Goal: Information Seeking & Learning: Learn about a topic

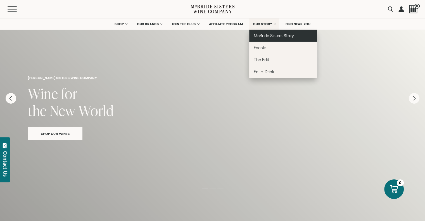
click at [264, 35] on span "McBride Sisters Story" at bounding box center [274, 35] width 40 height 5
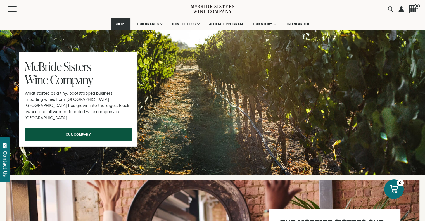
scroll to position [1755, 0]
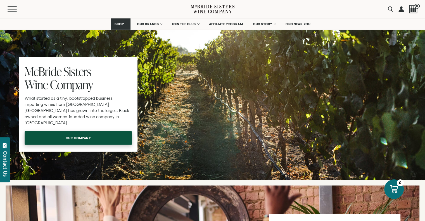
click at [99, 132] on span "our company" at bounding box center [78, 137] width 45 height 11
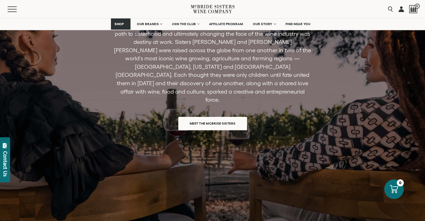
scroll to position [450, 0]
click at [198, 117] on span "Meet the McBride Sisters" at bounding box center [212, 122] width 65 height 11
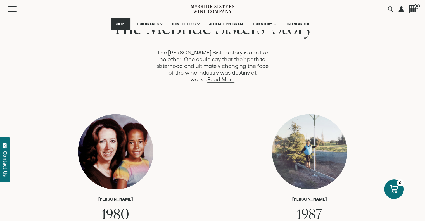
scroll to position [308, 0]
click at [234, 76] on link "Read More" at bounding box center [220, 79] width 27 height 6
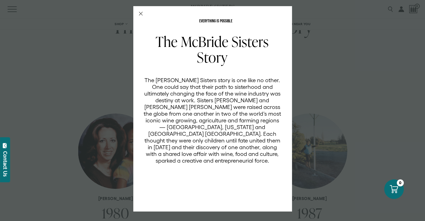
scroll to position [0, 0]
click at [139, 12] on icon "Close Modal" at bounding box center [141, 14] width 4 height 4
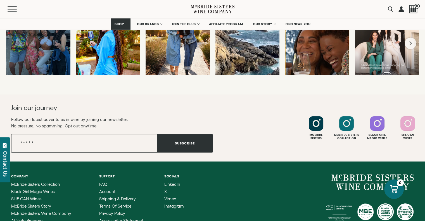
scroll to position [2247, 0]
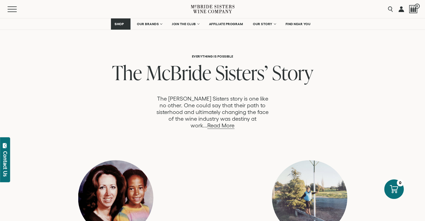
scroll to position [301, 0]
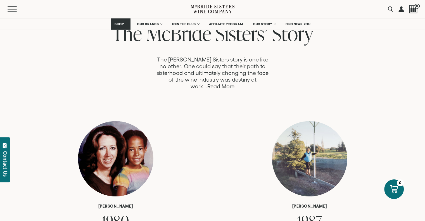
click at [234, 83] on link "Read More" at bounding box center [220, 86] width 27 height 6
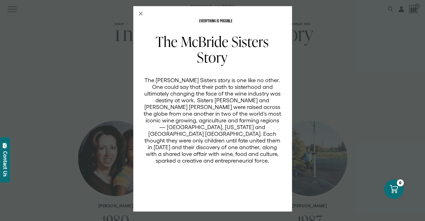
scroll to position [0, 0]
click at [140, 12] on icon "Close Modal" at bounding box center [141, 14] width 4 height 4
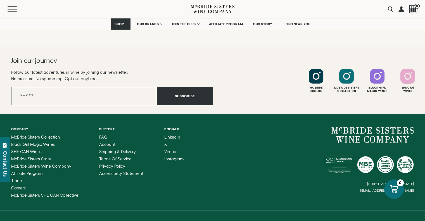
scroll to position [2247, 0]
click at [388, 10] on input "Search" at bounding box center [362, 9] width 66 height 11
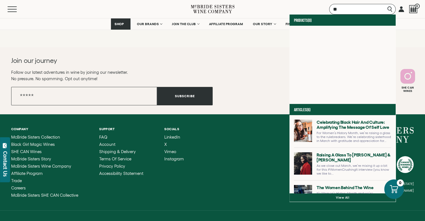
type input "*"
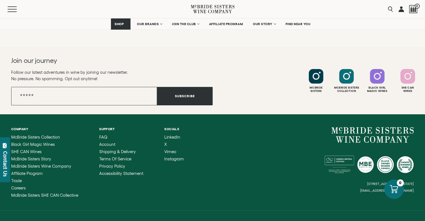
click at [286, 114] on div "Company McBride Sisters Collection Black Girl Magic Wines SHE CAN Wines McBride…" at bounding box center [212, 162] width 425 height 96
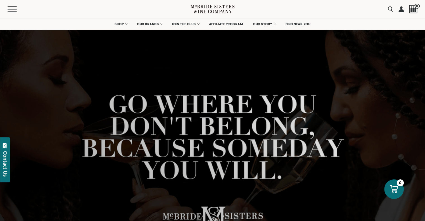
scroll to position [37, 0]
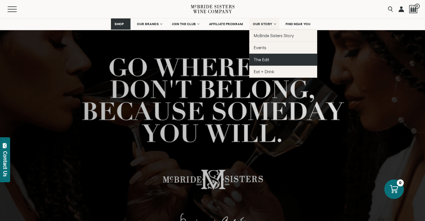
click at [258, 61] on span "The Edit" at bounding box center [261, 59] width 15 height 5
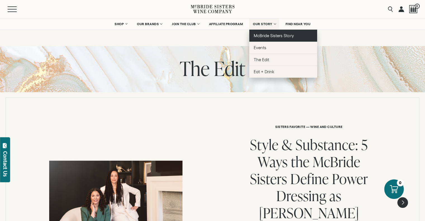
click at [269, 35] on span "McBride Sisters Story" at bounding box center [274, 35] width 40 height 5
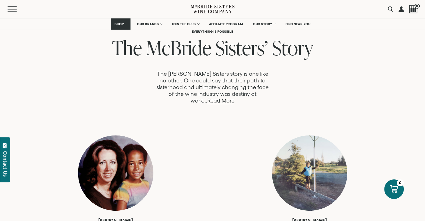
scroll to position [287, 0]
click at [234, 97] on link "Read More" at bounding box center [220, 100] width 27 height 6
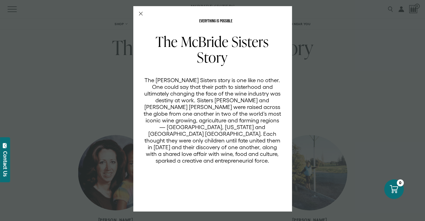
click at [141, 13] on icon "Close Modal" at bounding box center [141, 14] width 4 height 4
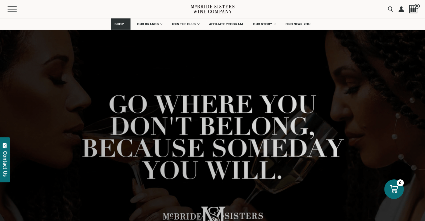
scroll to position [287, 0]
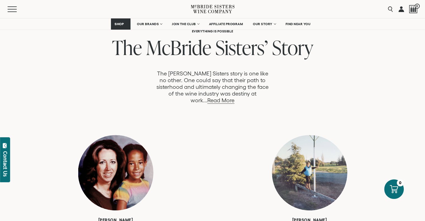
click at [123, 139] on div at bounding box center [115, 172] width 75 height 75
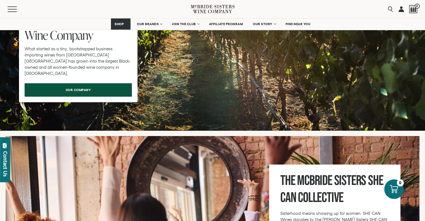
scroll to position [1799, 0]
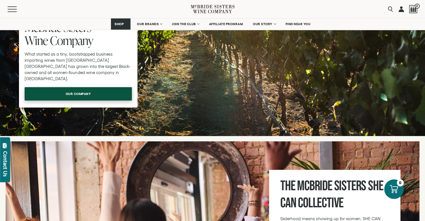
click at [80, 88] on span "our company" at bounding box center [78, 93] width 45 height 11
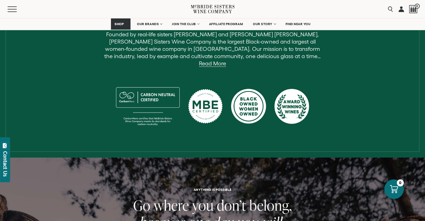
scroll to position [238, 0]
click at [226, 60] on link "Read More" at bounding box center [212, 63] width 27 height 6
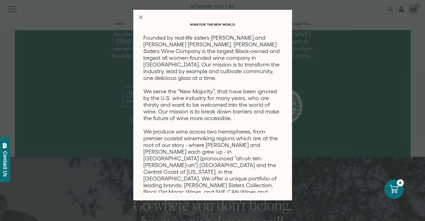
scroll to position [0, 0]
click at [142, 16] on line "Close Modal" at bounding box center [140, 17] width 3 height 3
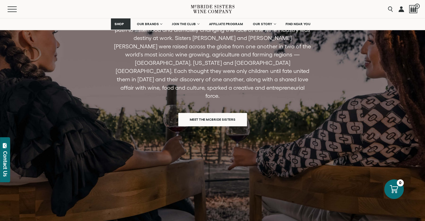
scroll to position [454, 0]
click at [208, 113] on span "Meet the McBride Sisters" at bounding box center [212, 118] width 65 height 11
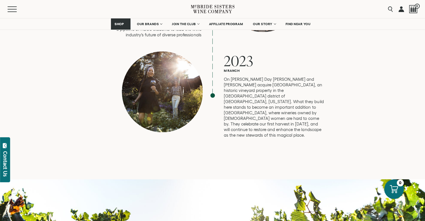
scroll to position [1550, 0]
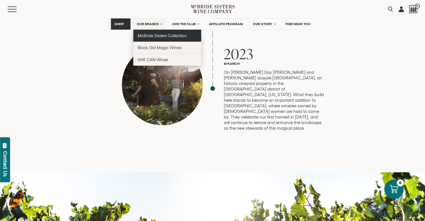
click at [145, 37] on span "McBride Sisters Collection" at bounding box center [162, 35] width 49 height 5
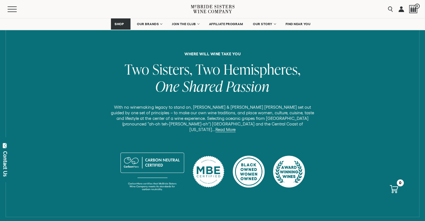
scroll to position [208, 0]
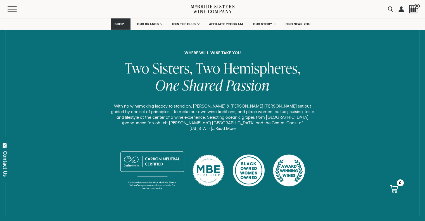
click at [235, 126] on link "Read More" at bounding box center [225, 128] width 20 height 5
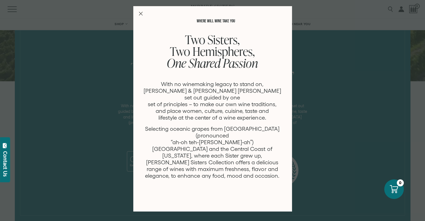
scroll to position [0, 0]
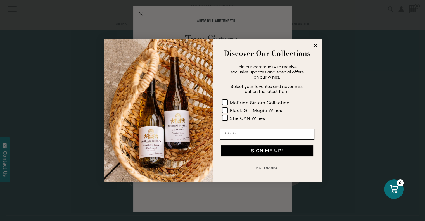
click at [315, 47] on circle "Close dialog" at bounding box center [315, 45] width 6 height 6
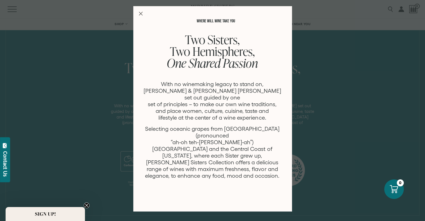
click at [142, 20] on div "WHERE WILL WINE TAKE YOU Two Sisters, Two Hemispheres, One Shared Passion With …" at bounding box center [212, 108] width 159 height 205
click at [140, 14] on line "Close Modal" at bounding box center [140, 13] width 3 height 3
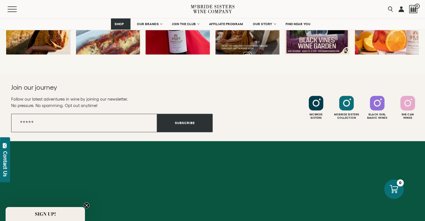
scroll to position [2496, 0]
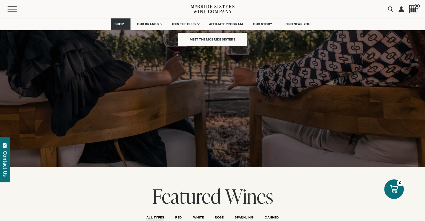
scroll to position [538, 0]
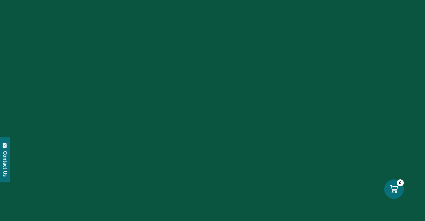
scroll to position [1799, 0]
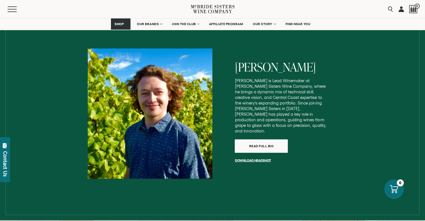
scroll to position [1245, 0]
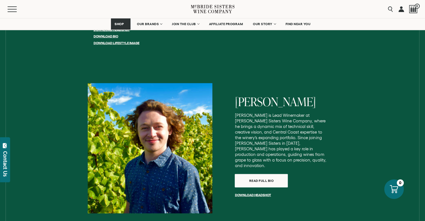
scroll to position [1182, 0]
click at [275, 174] on span "READ FULL BIO" at bounding box center [261, 179] width 44 height 11
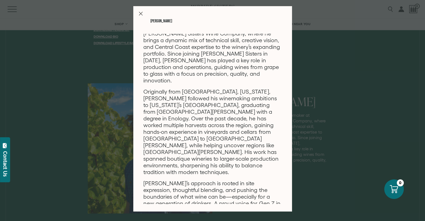
scroll to position [25, 0]
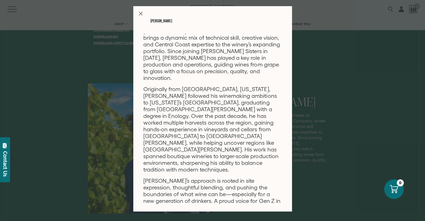
click at [140, 12] on icon "Close Modal" at bounding box center [141, 14] width 4 height 4
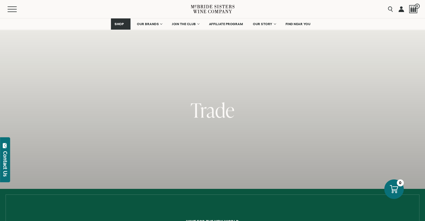
scroll to position [1182, 0]
